Goal: Task Accomplishment & Management: Manage account settings

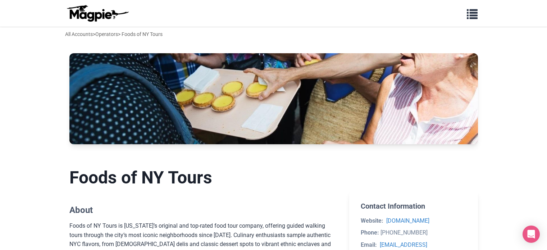
scroll to position [216, 0]
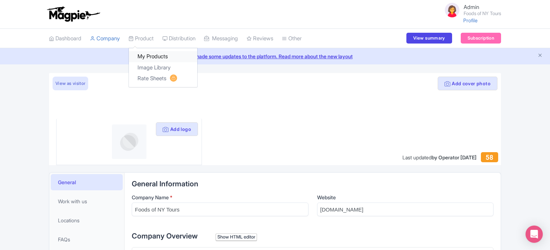
click at [148, 55] on link "My Products" at bounding box center [163, 56] width 68 height 11
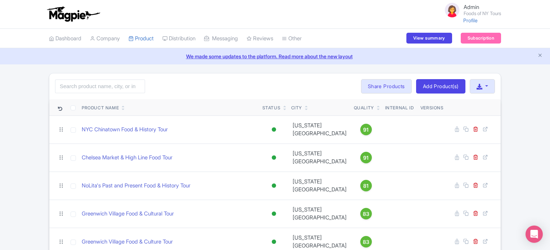
click at [37, 136] on div "Search Bulk Actions [GEOGRAPHIC_DATA] Add to Collection Translate Share Product…" at bounding box center [275, 164] width 550 height 183
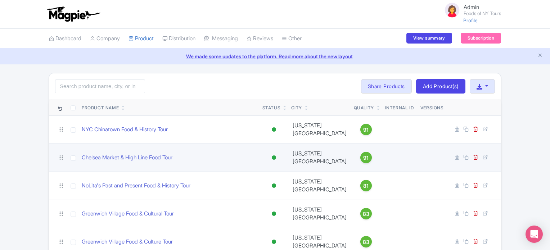
click at [78, 143] on td at bounding box center [73, 157] width 12 height 28
